Goal: Task Accomplishment & Management: Manage account settings

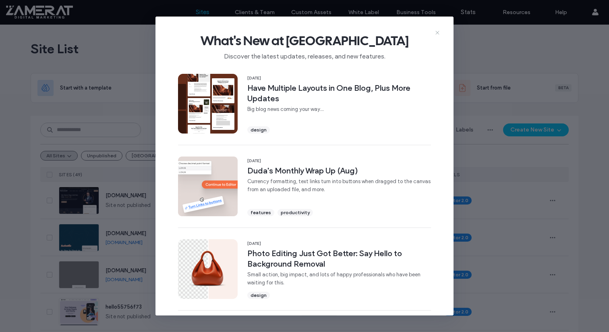
click at [436, 32] on icon at bounding box center [437, 32] width 6 height 6
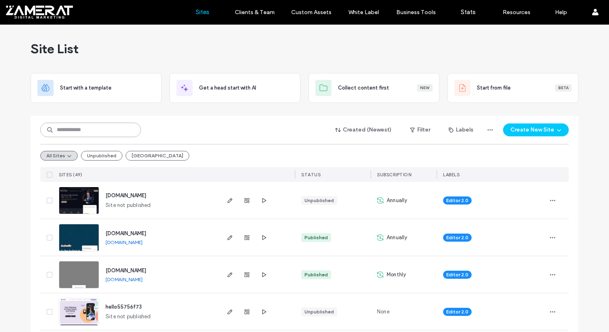
click at [88, 126] on input at bounding box center [90, 129] width 101 height 15
type input "***"
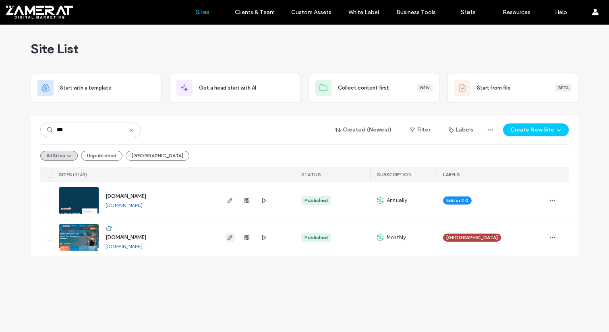
click at [231, 239] on icon "button" at bounding box center [230, 237] width 6 height 6
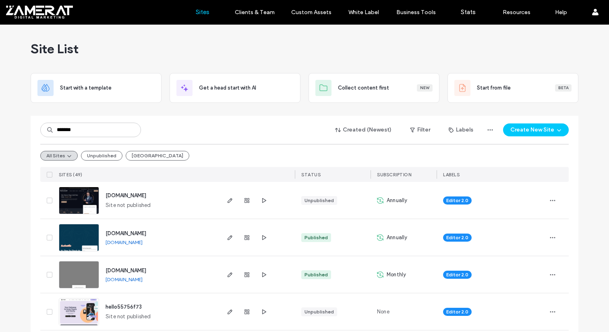
type input "*******"
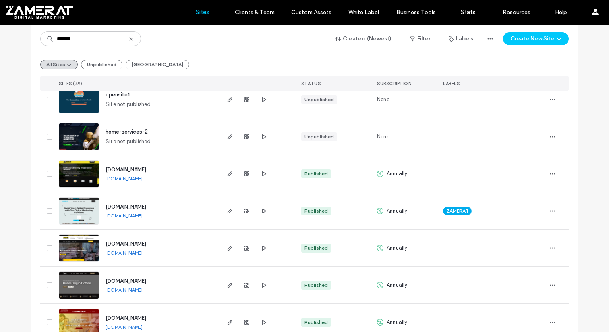
scroll to position [962, 0]
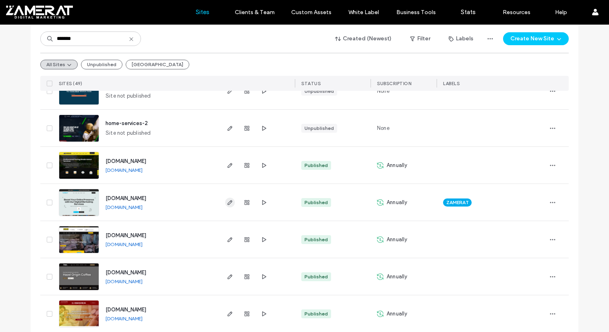
click at [228, 202] on icon "button" at bounding box center [230, 202] width 6 height 6
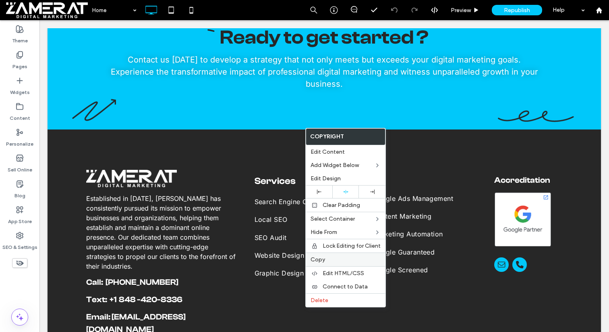
click at [322, 257] on span "Copy" at bounding box center [318, 259] width 15 height 7
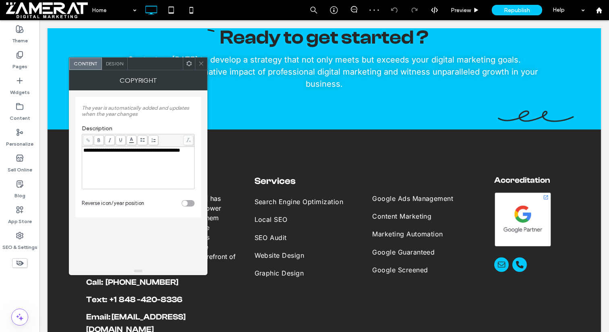
click at [201, 60] on span at bounding box center [201, 64] width 6 height 12
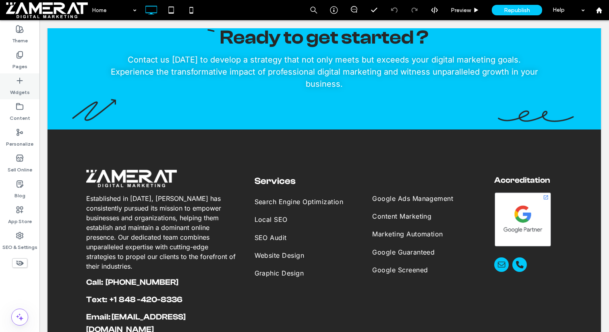
click at [21, 85] on label "Widgets" at bounding box center [20, 90] width 20 height 11
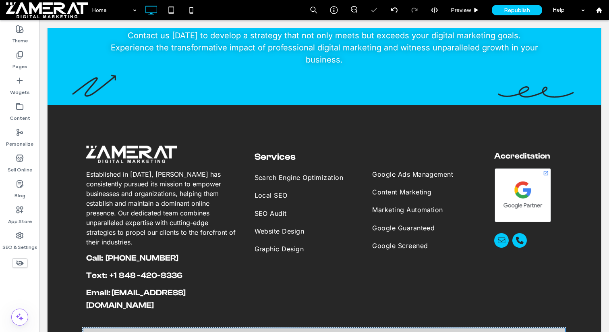
scroll to position [2632, 0]
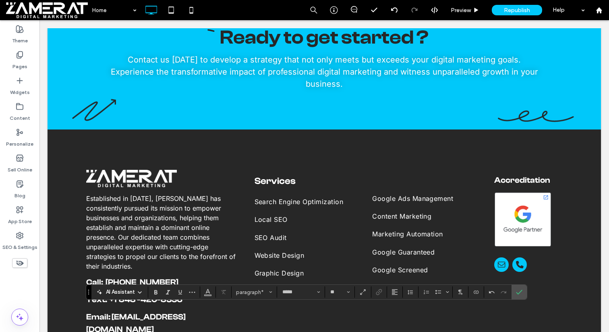
click at [397, 292] on use "Alignment" at bounding box center [395, 292] width 6 height 6
click at [404, 252] on div "ui.textEditor.alignment.center" at bounding box center [403, 255] width 10 height 6
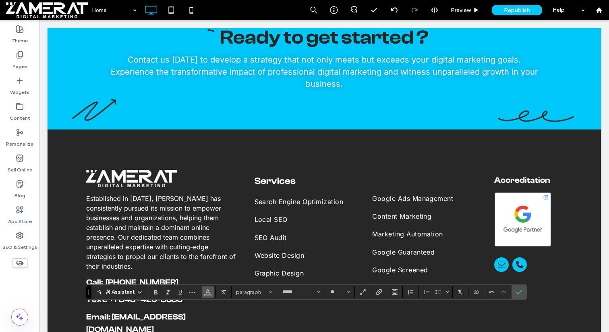
click at [208, 292] on icon "Color" at bounding box center [208, 291] width 6 height 6
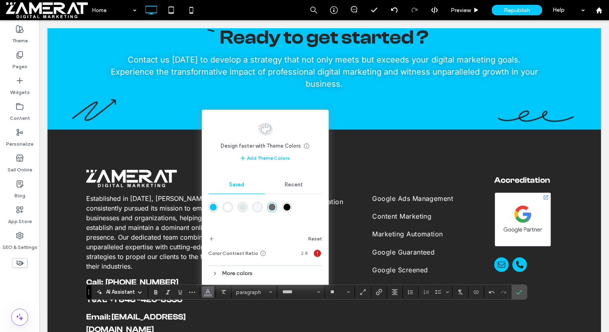
click at [228, 203] on div "rgba(255,255,255,1)" at bounding box center [227, 206] width 7 height 7
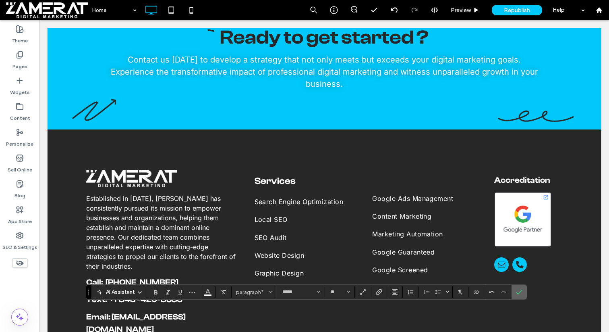
click at [523, 292] on label "Confirm" at bounding box center [519, 291] width 12 height 15
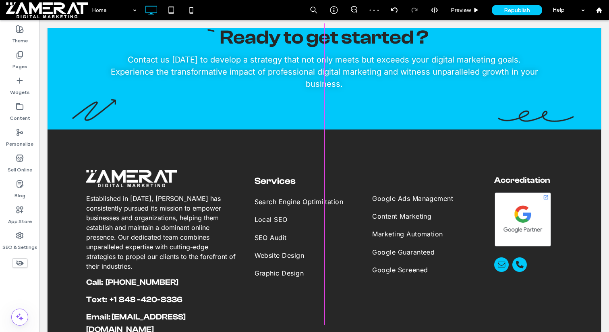
drag, startPoint x: 564, startPoint y: 313, endPoint x: 425, endPoint y: 317, distance: 138.2
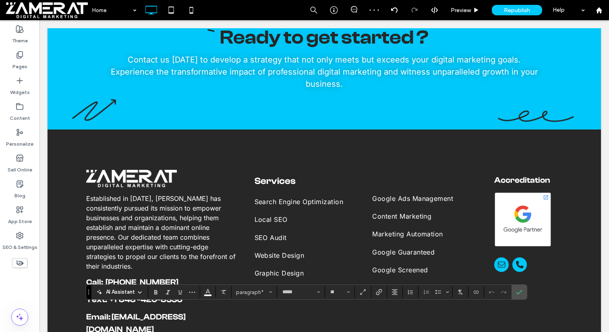
click at [338, 294] on input "**" at bounding box center [338, 291] width 16 height 6
type input "**"
click at [518, 291] on icon "Confirm" at bounding box center [519, 291] width 6 height 6
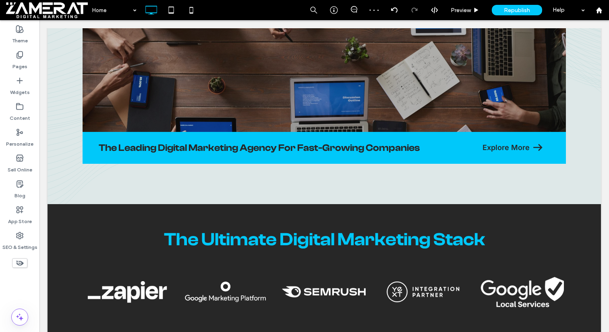
scroll to position [189, 0]
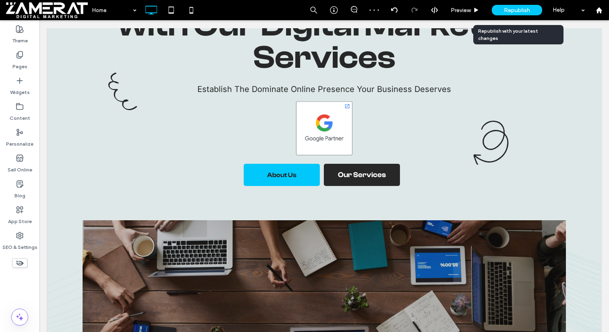
click at [517, 8] on span "Republish" at bounding box center [517, 10] width 26 height 7
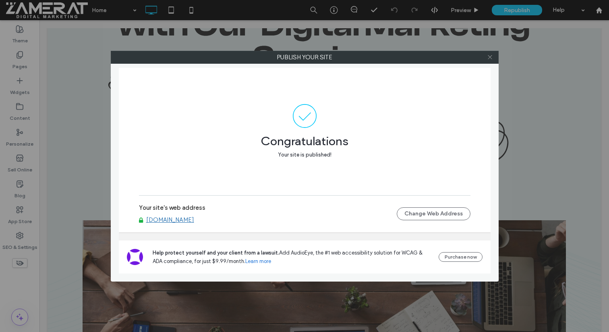
click at [489, 58] on icon at bounding box center [490, 57] width 6 height 6
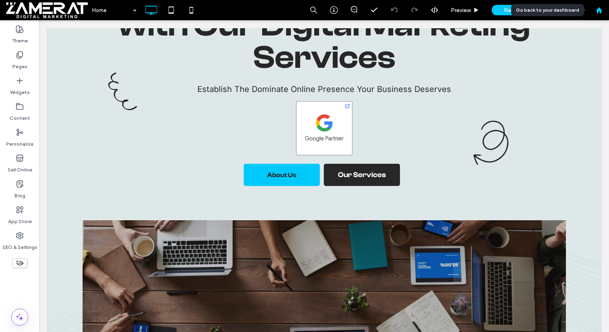
click at [605, 11] on div at bounding box center [598, 10] width 19 height 7
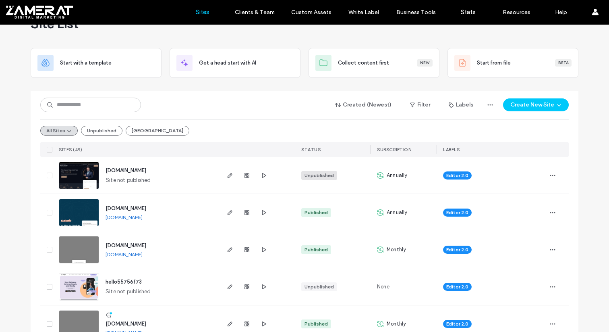
scroll to position [40, 0]
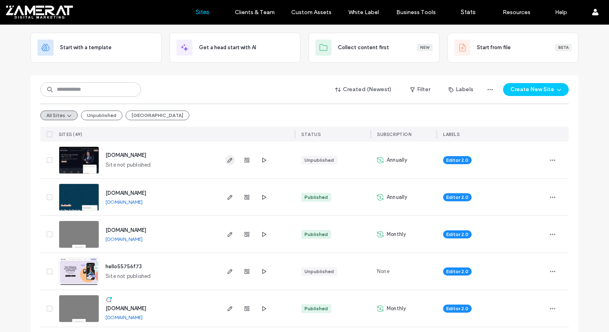
click at [228, 158] on use "button" at bounding box center [230, 160] width 5 height 5
